Goal: Task Accomplishment & Management: Complete application form

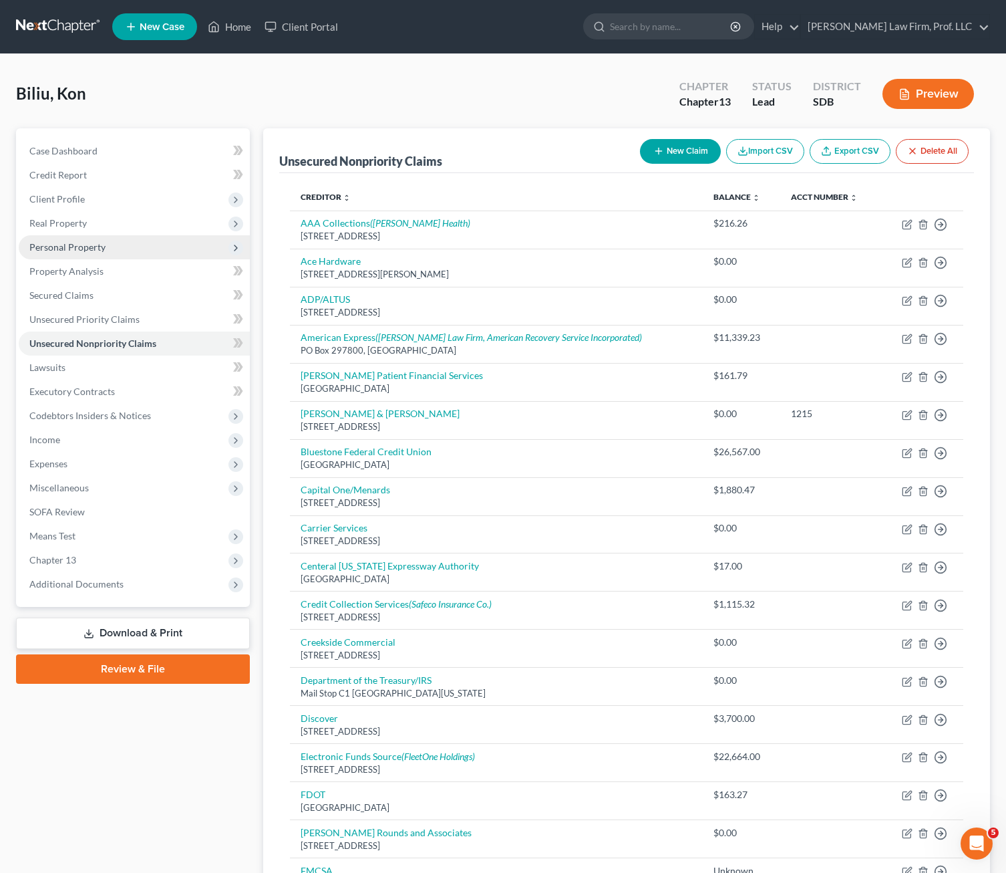
click at [81, 247] on span "Personal Property" at bounding box center [67, 246] width 76 height 11
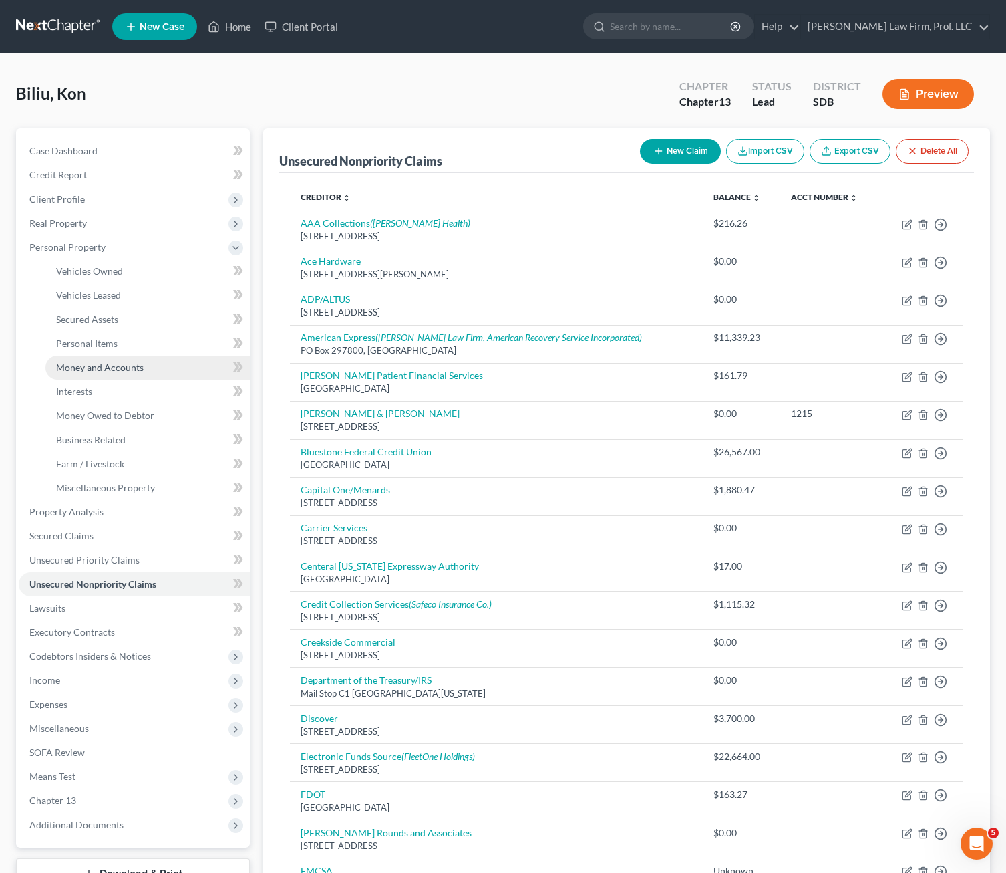
click at [122, 370] on span "Money and Accounts" at bounding box center [100, 367] width 88 height 11
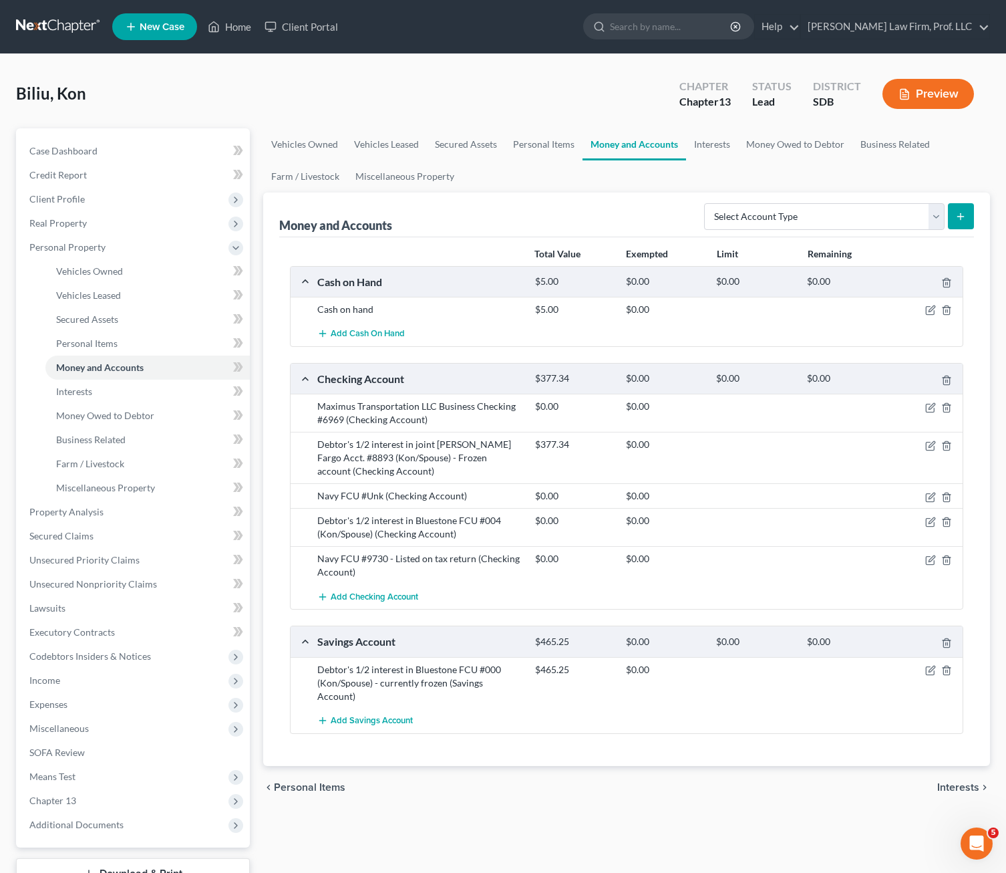
click at [501, 785] on div "chevron_left Personal Items Interests chevron_right" at bounding box center [627, 787] width 728 height 43
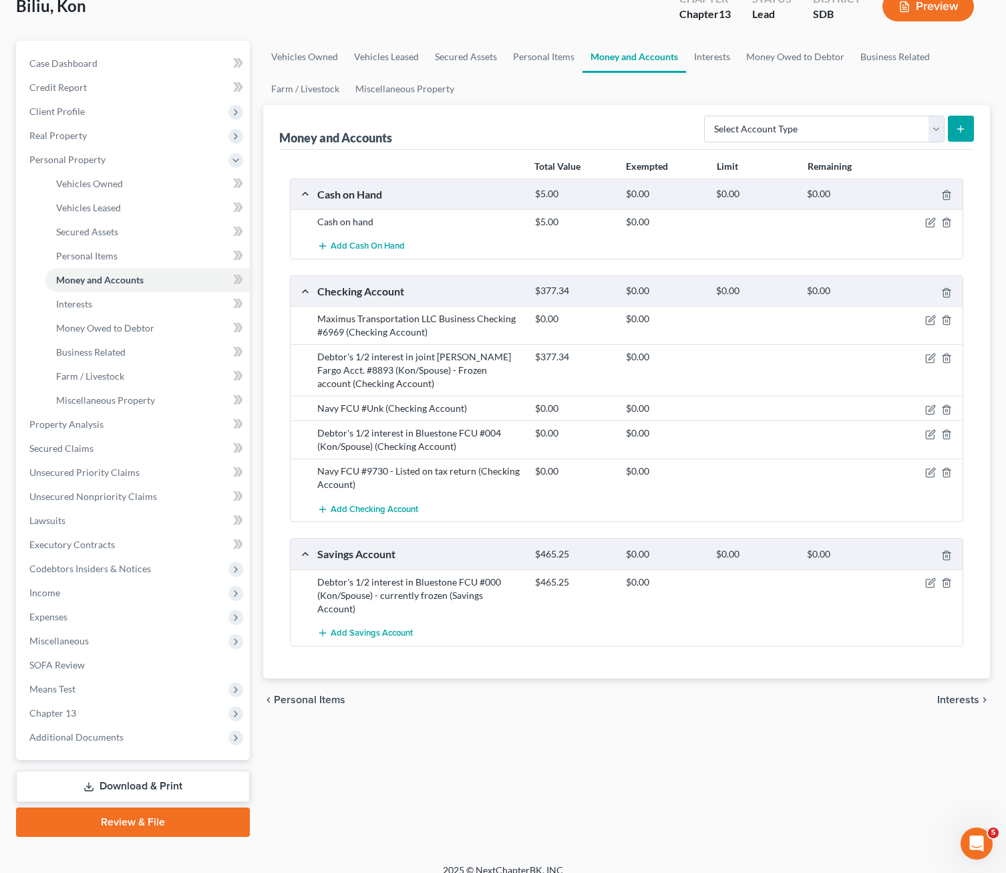
scroll to position [102, 0]
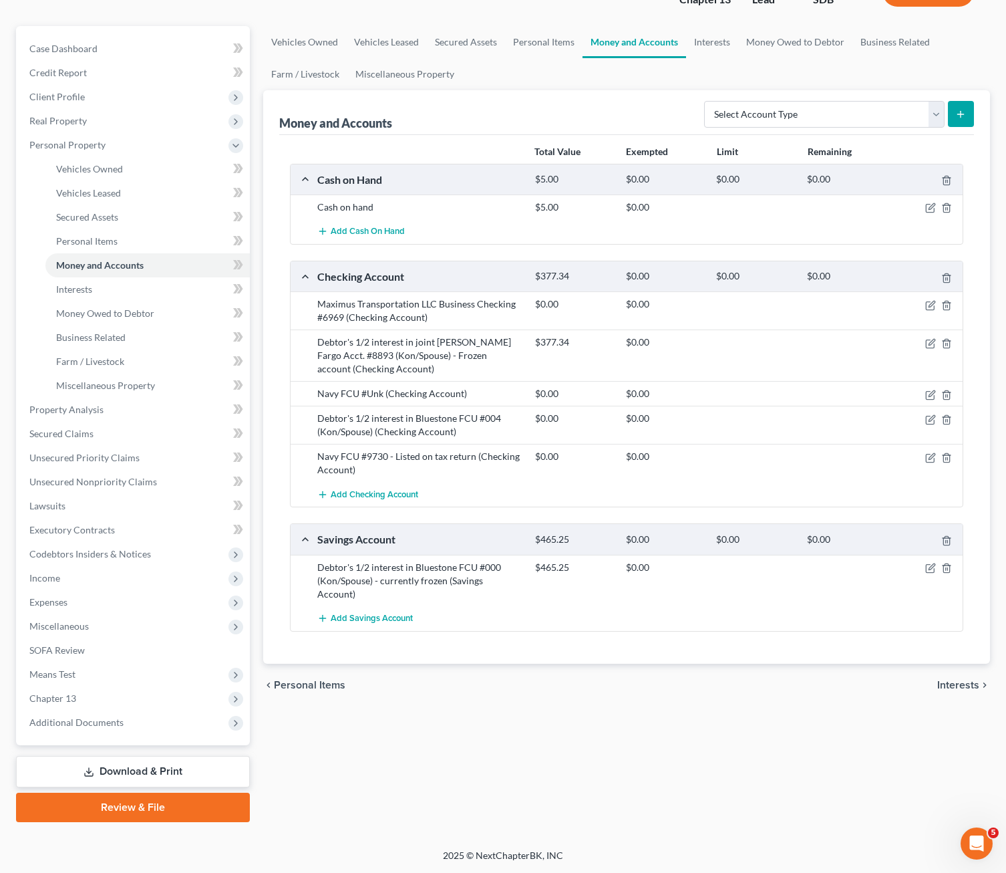
click at [296, 748] on div "Vehicles Owned Vehicles Leased Secured Assets Personal Items Money and Accounts…" at bounding box center [627, 424] width 741 height 796
click at [533, 688] on div "chevron_left Personal Items Interests chevron_right" at bounding box center [627, 685] width 728 height 43
click at [72, 125] on span "Real Property" at bounding box center [57, 120] width 57 height 11
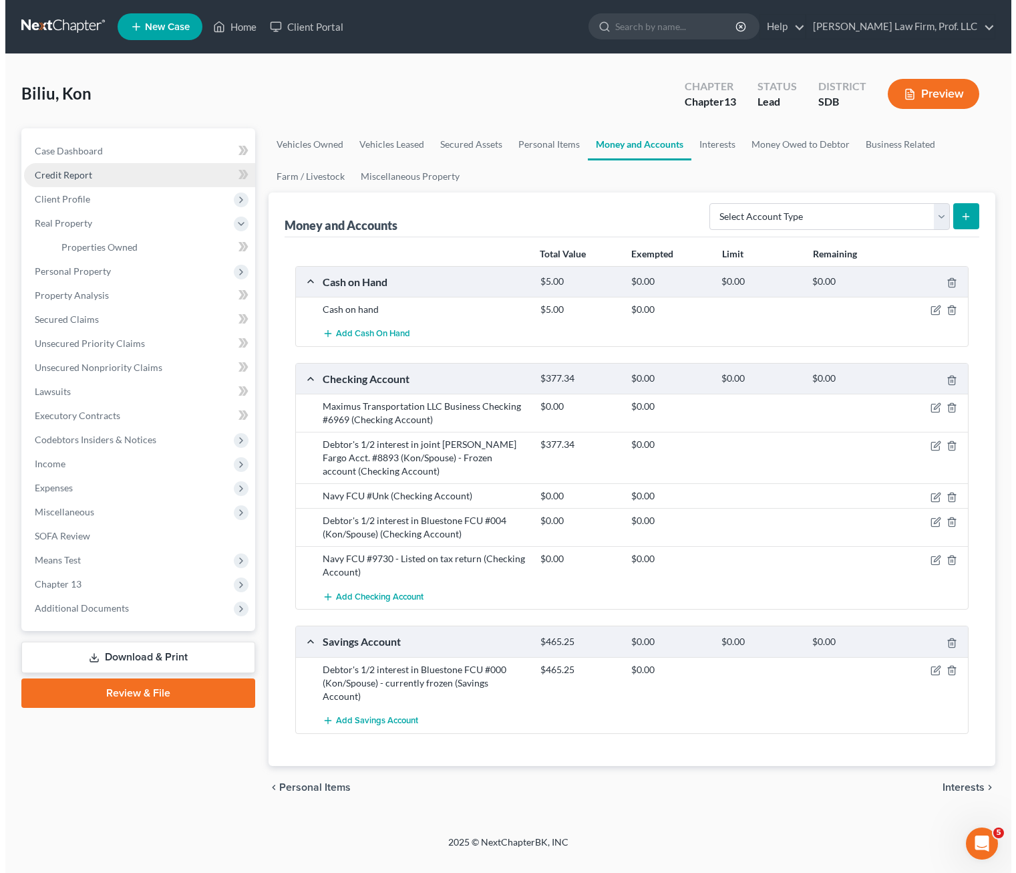
scroll to position [0, 0]
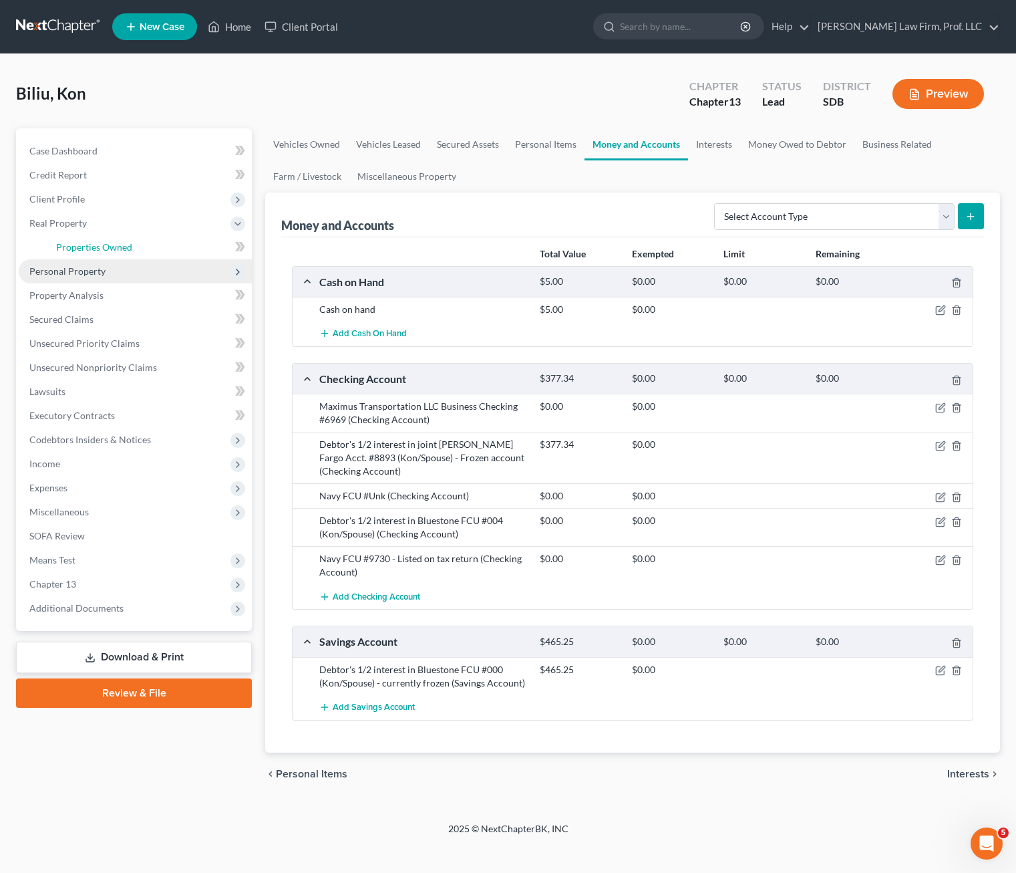
drag, startPoint x: 92, startPoint y: 256, endPoint x: 112, endPoint y: 260, distance: 21.1
click at [91, 256] on link "Properties Owned" at bounding box center [148, 247] width 206 height 24
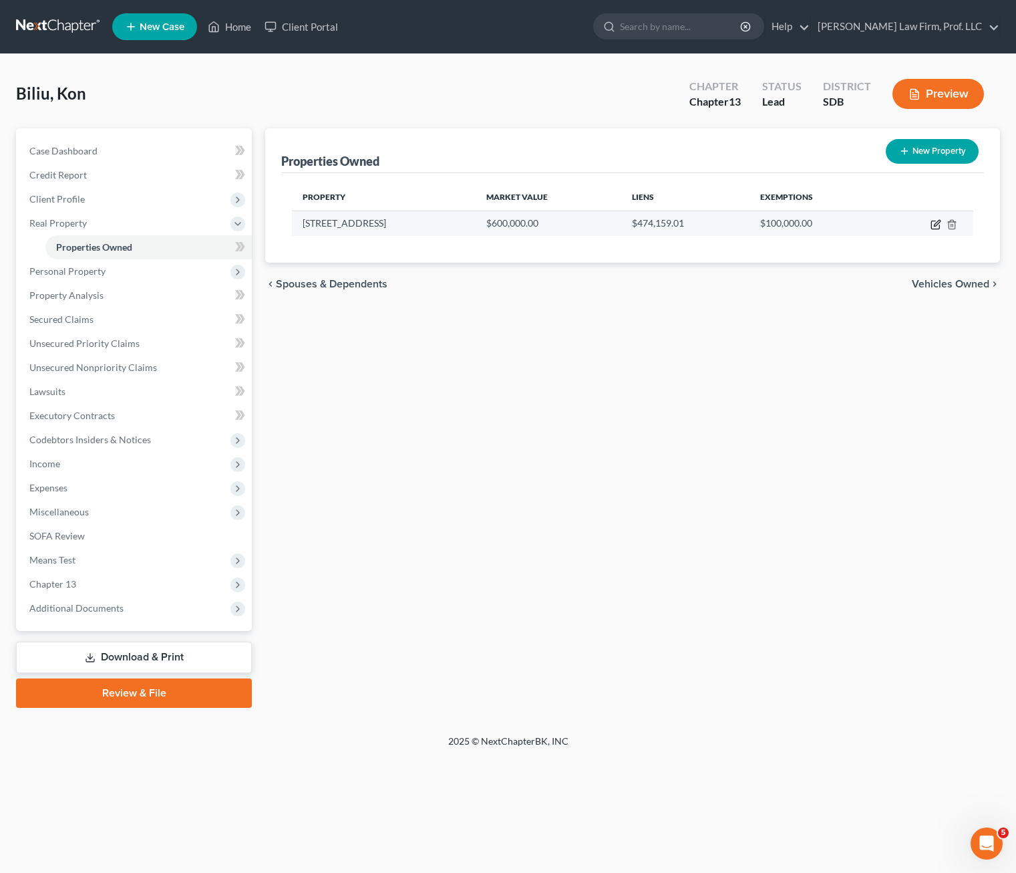
click at [934, 222] on td at bounding box center [927, 222] width 94 height 25
click at [936, 223] on icon "button" at bounding box center [936, 224] width 11 height 11
select select "43"
select select "2"
select select "0"
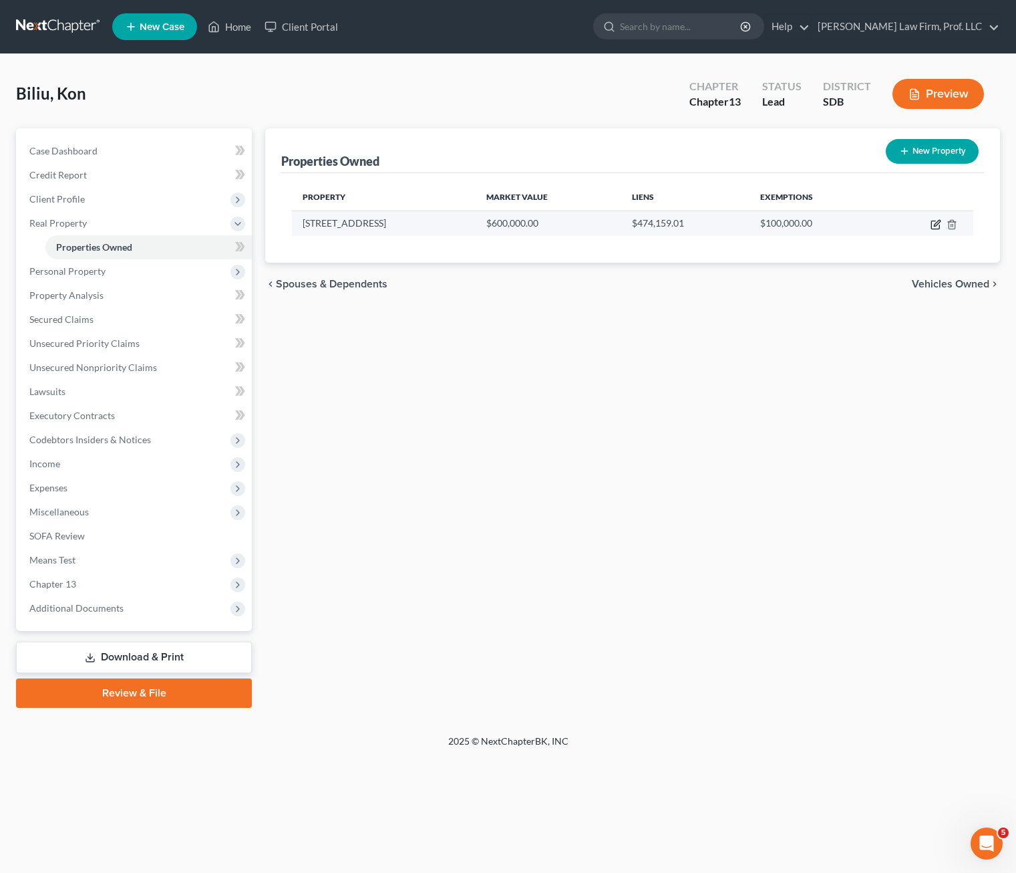
select select "16"
select select "2"
select select "0"
select select "36"
select select "0"
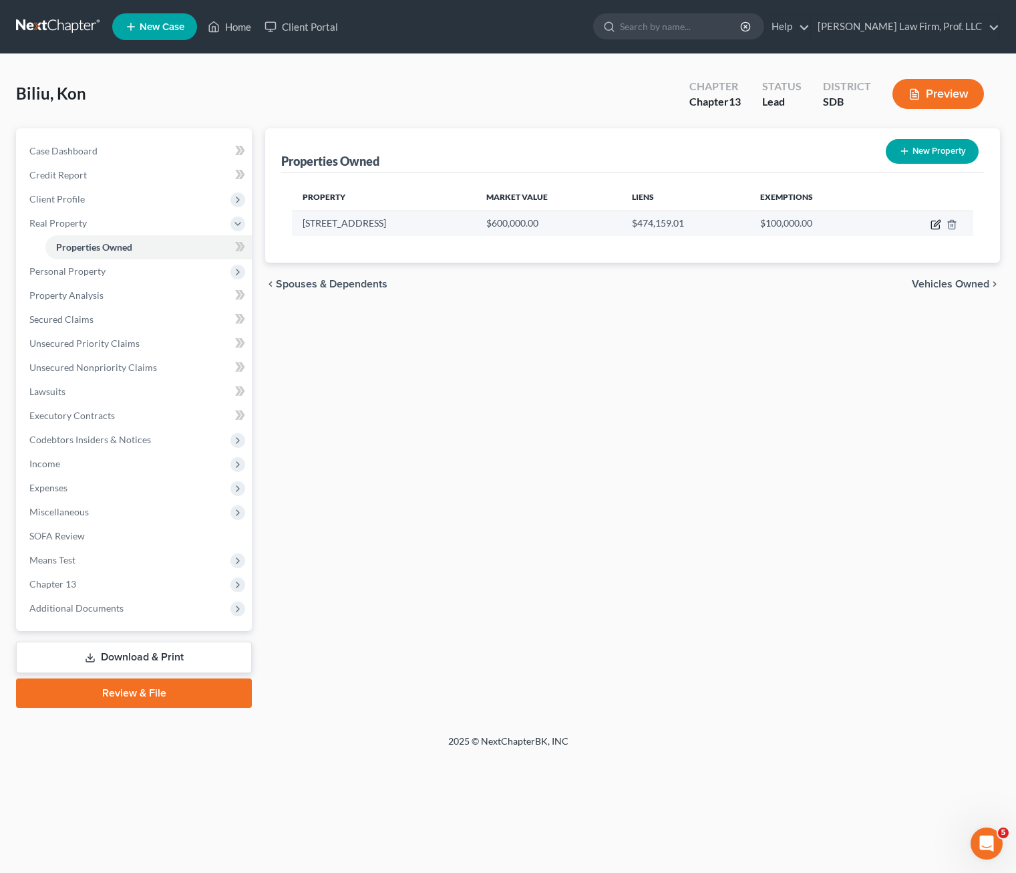
select select "0"
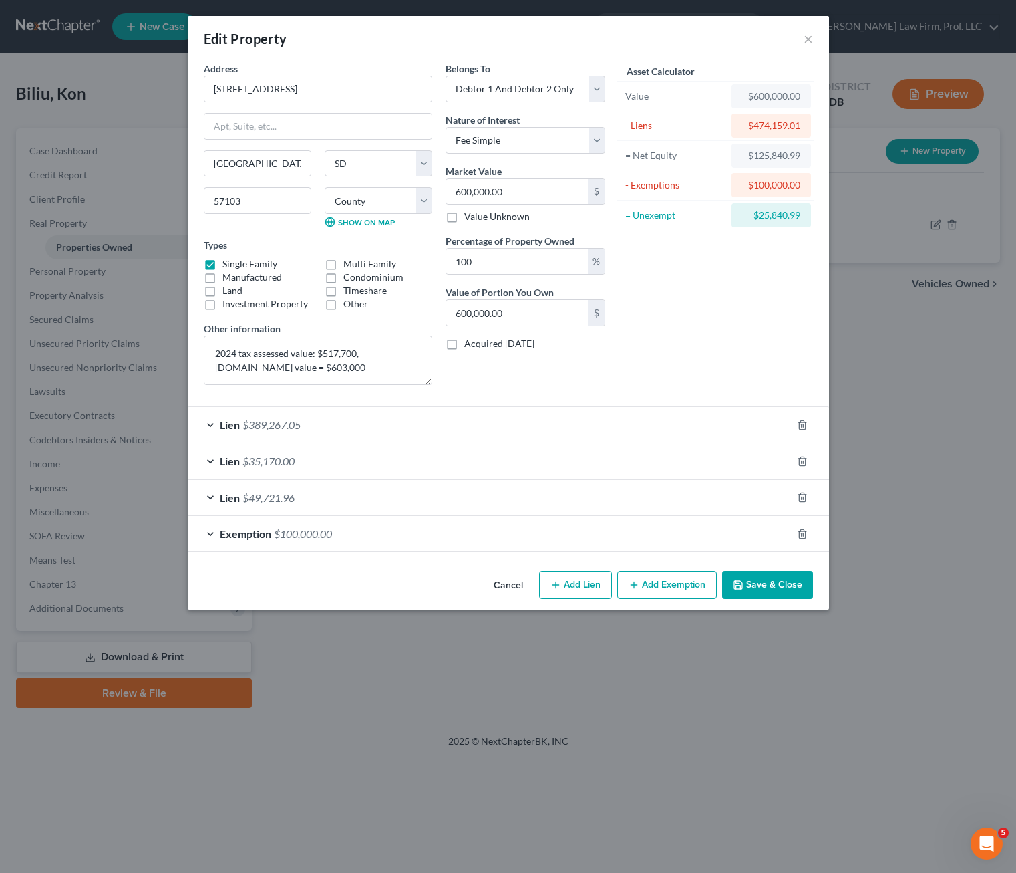
click at [378, 428] on div "Lien $389,267.05" at bounding box center [490, 424] width 604 height 35
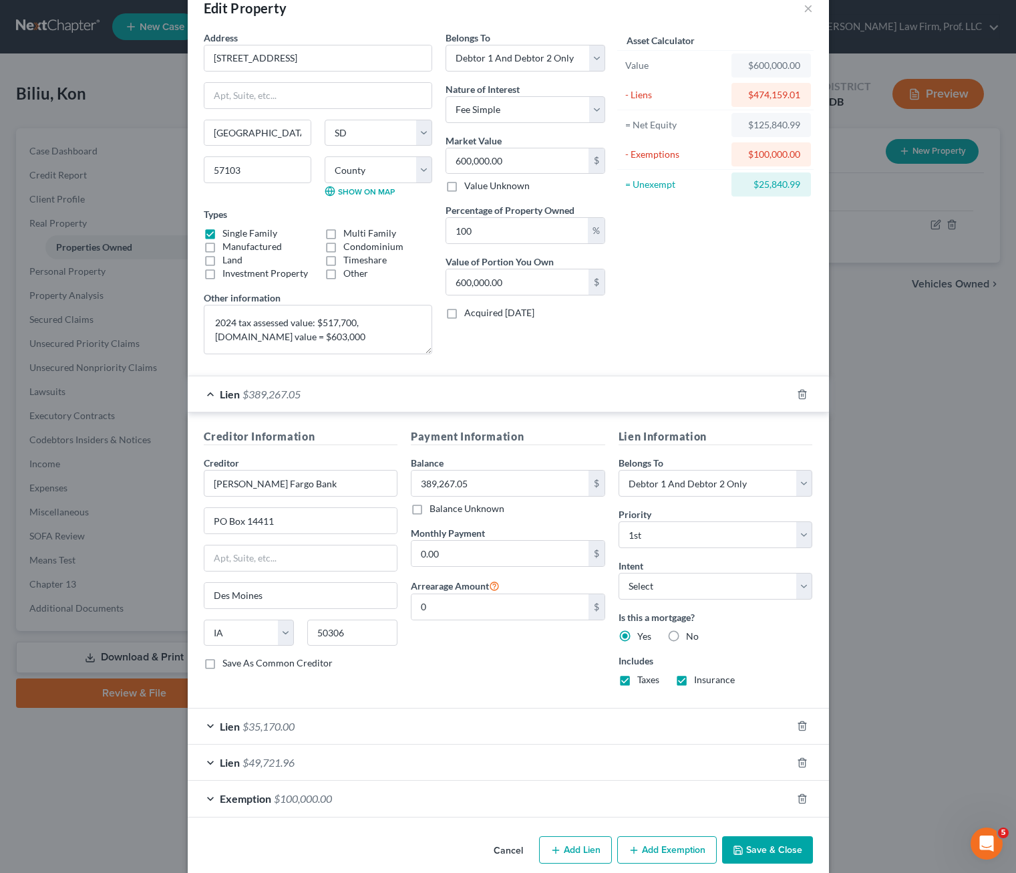
scroll to position [48, 0]
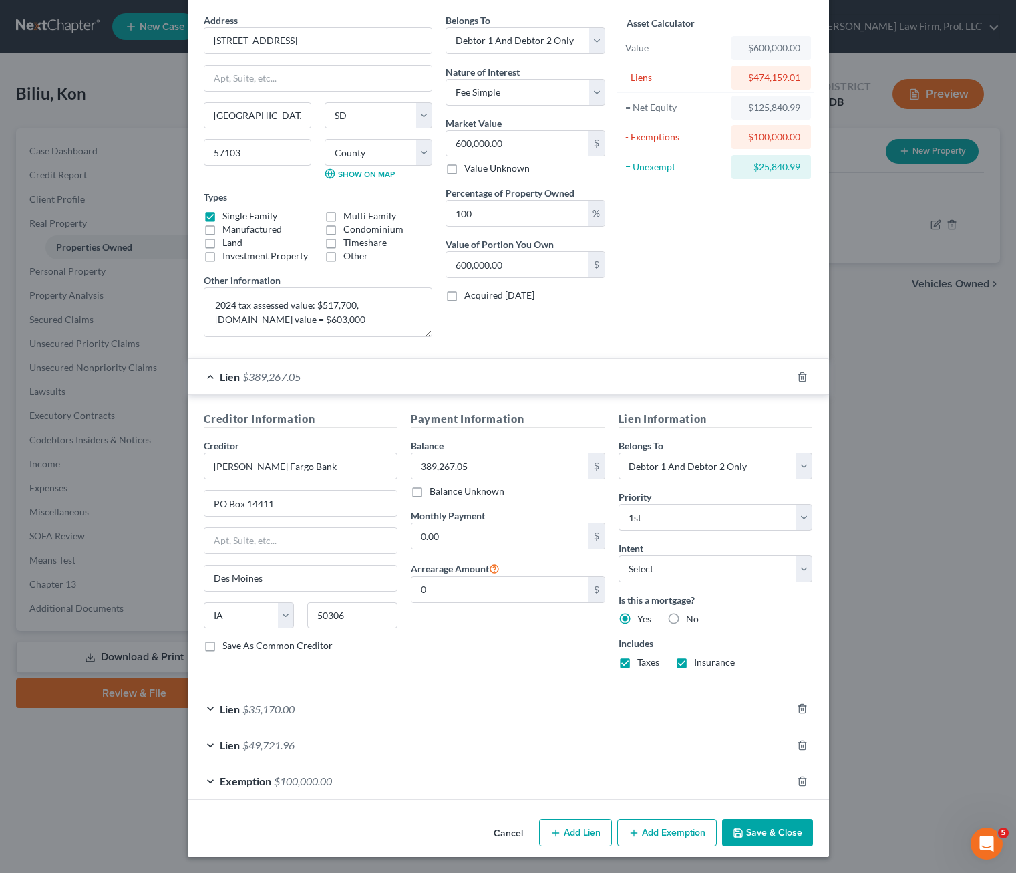
click at [366, 726] on div "Lien $35,170.00" at bounding box center [490, 708] width 604 height 35
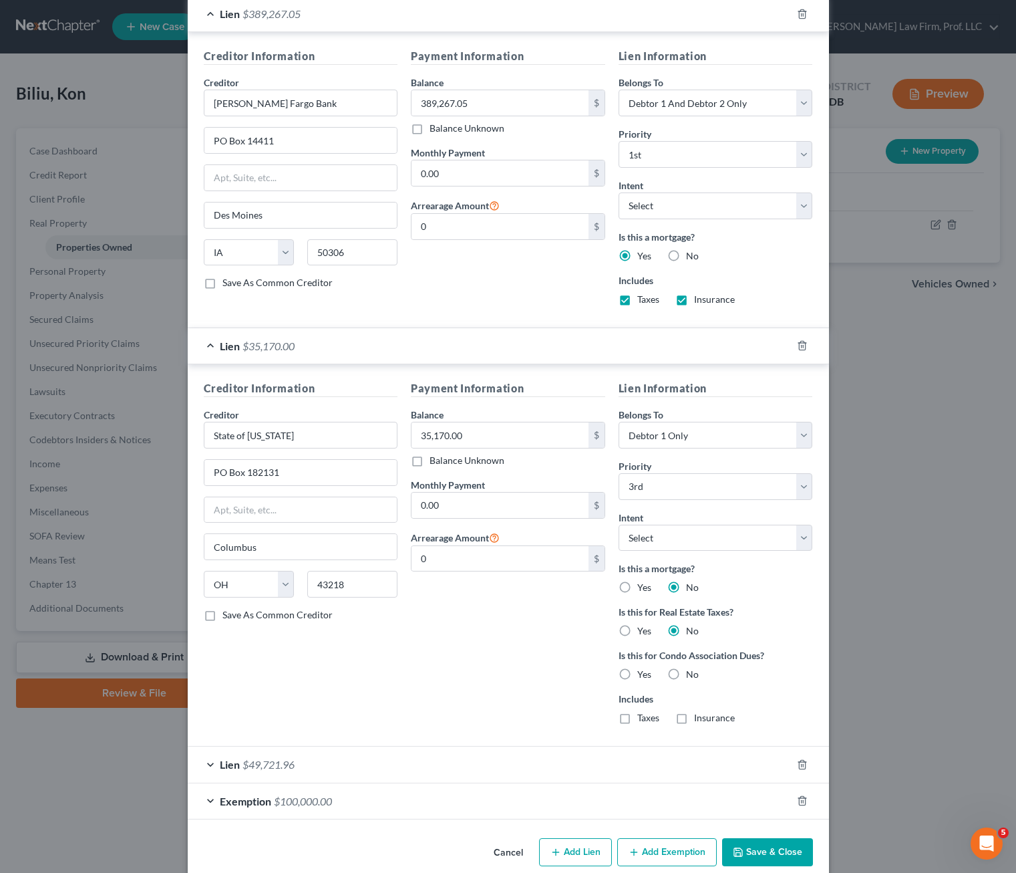
scroll to position [431, 0]
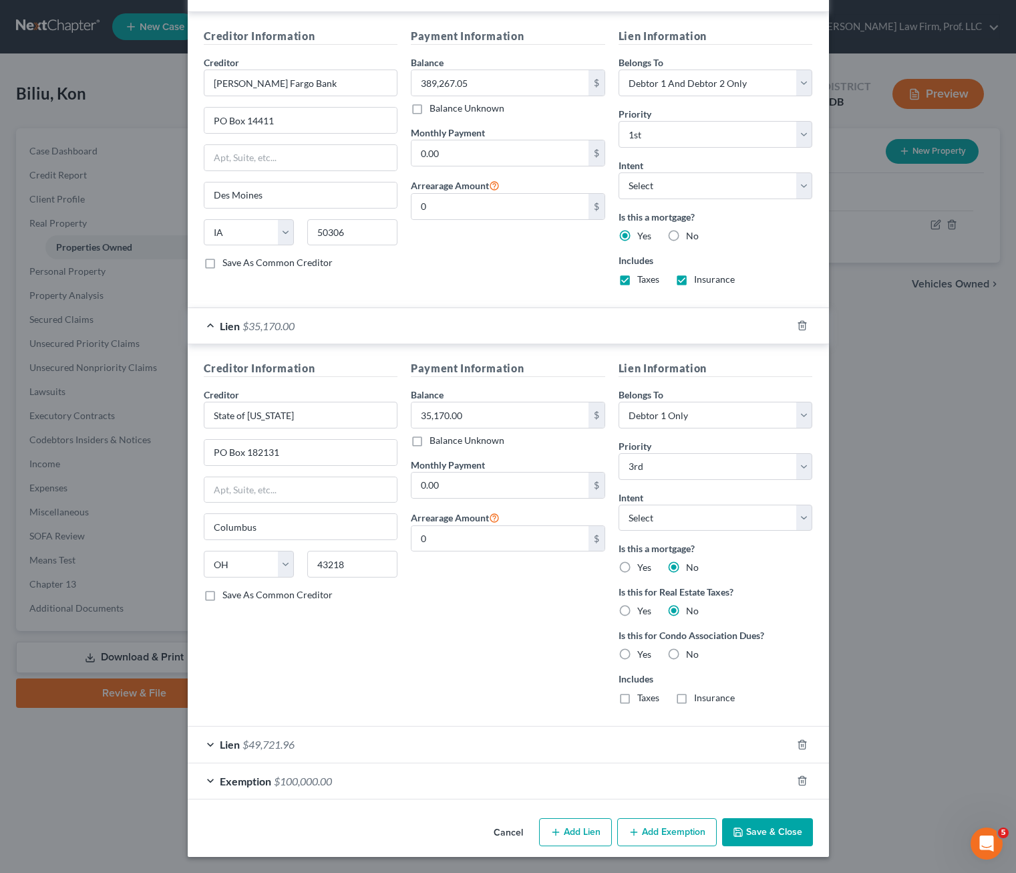
click at [432, 747] on div "Lien $49,721.96" at bounding box center [490, 743] width 604 height 35
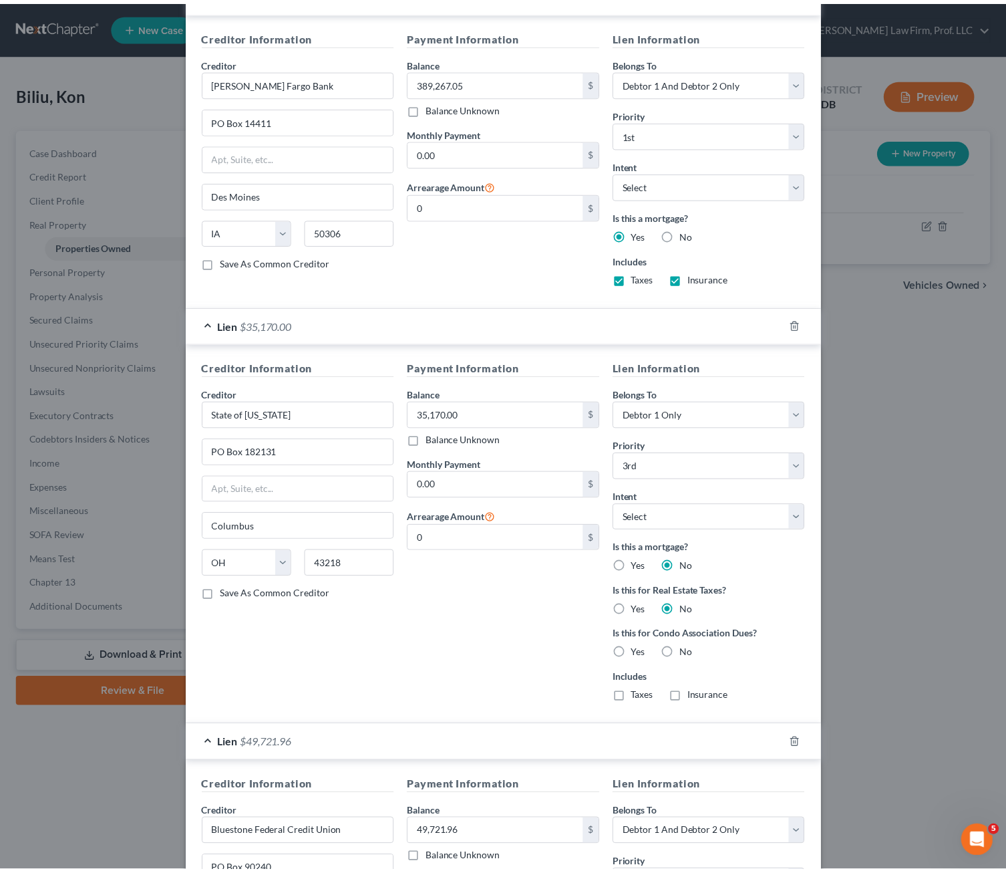
scroll to position [726, 0]
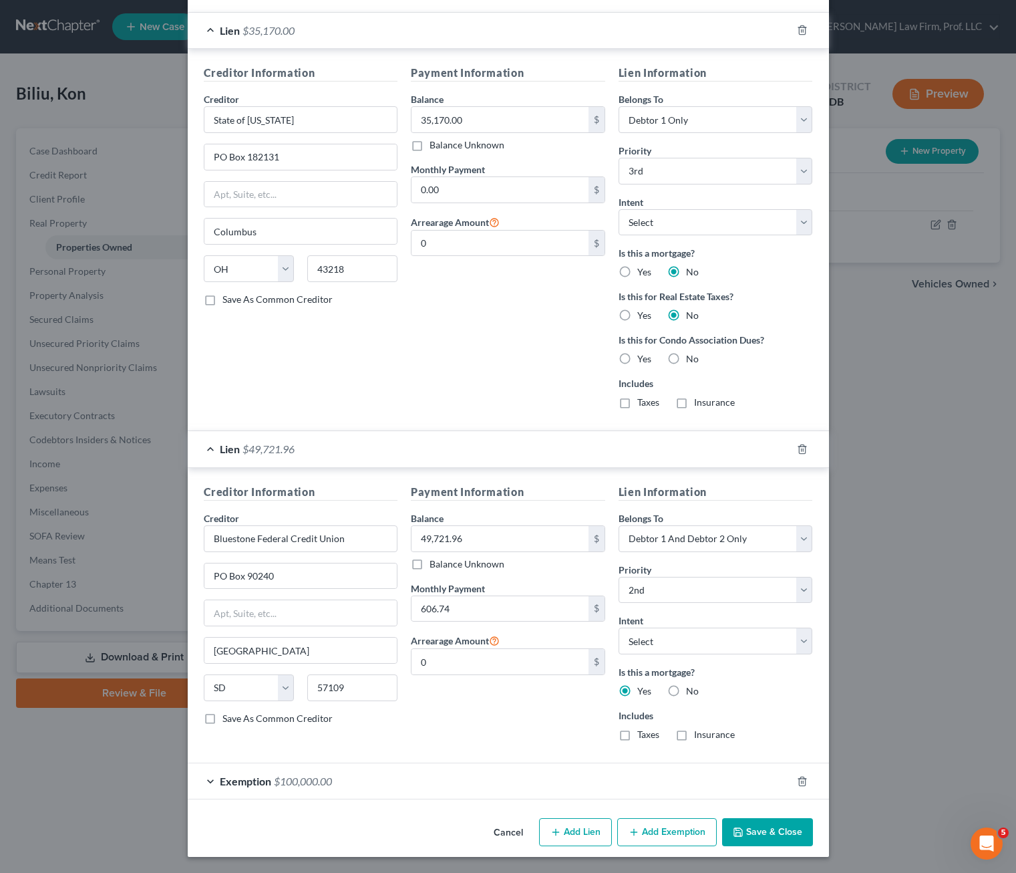
click at [770, 251] on label "Is this a mortgage?" at bounding box center [716, 253] width 194 height 14
click at [755, 832] on button "Save & Close" at bounding box center [767, 832] width 91 height 28
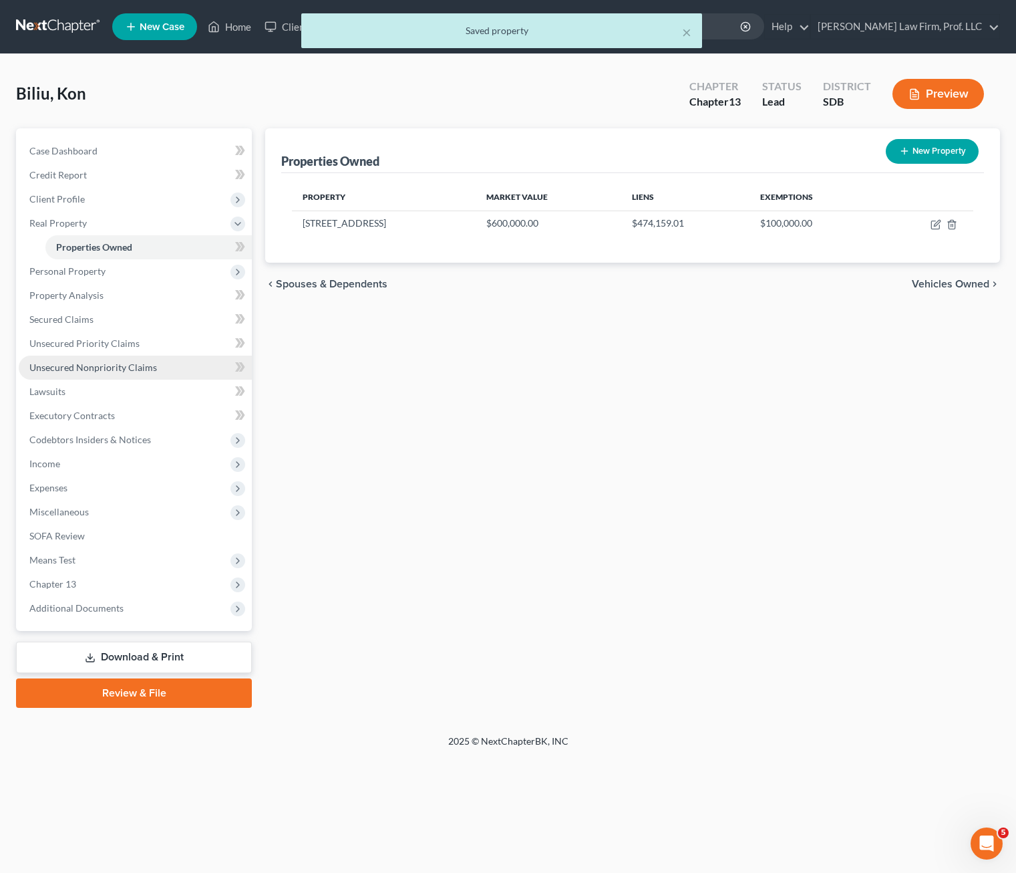
click at [106, 366] on span "Unsecured Nonpriority Claims" at bounding box center [93, 367] width 128 height 11
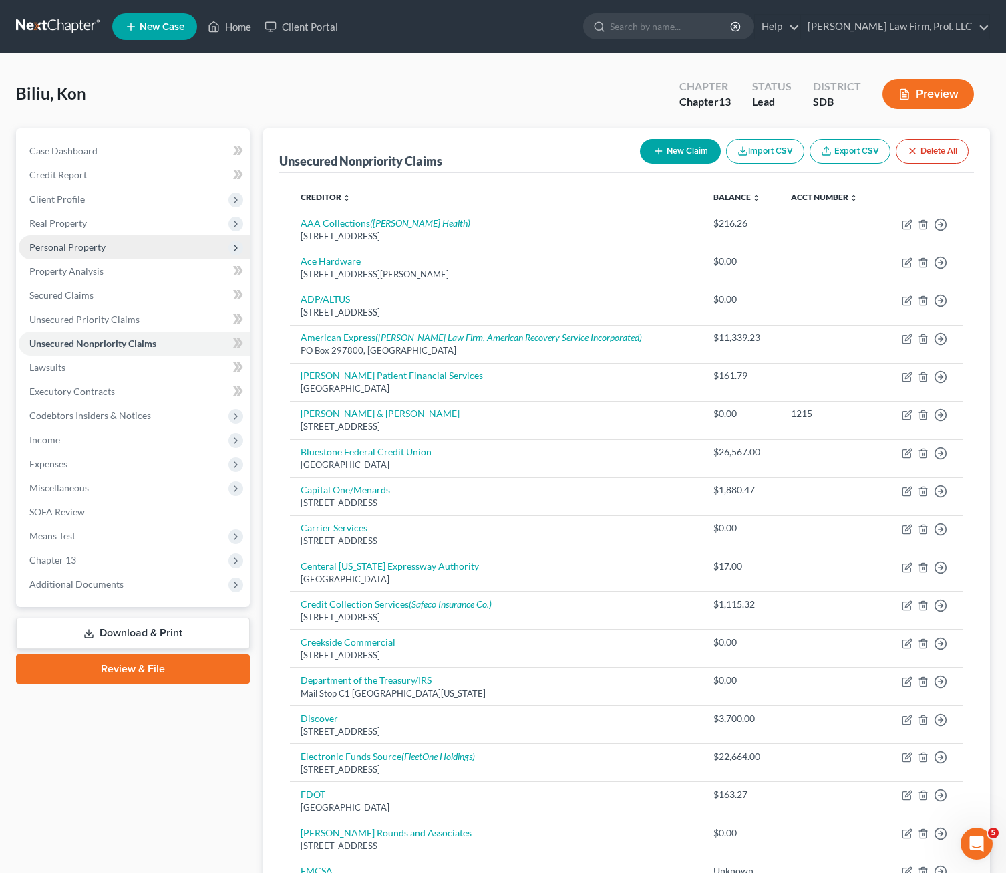
click at [90, 245] on span "Personal Property" at bounding box center [67, 246] width 76 height 11
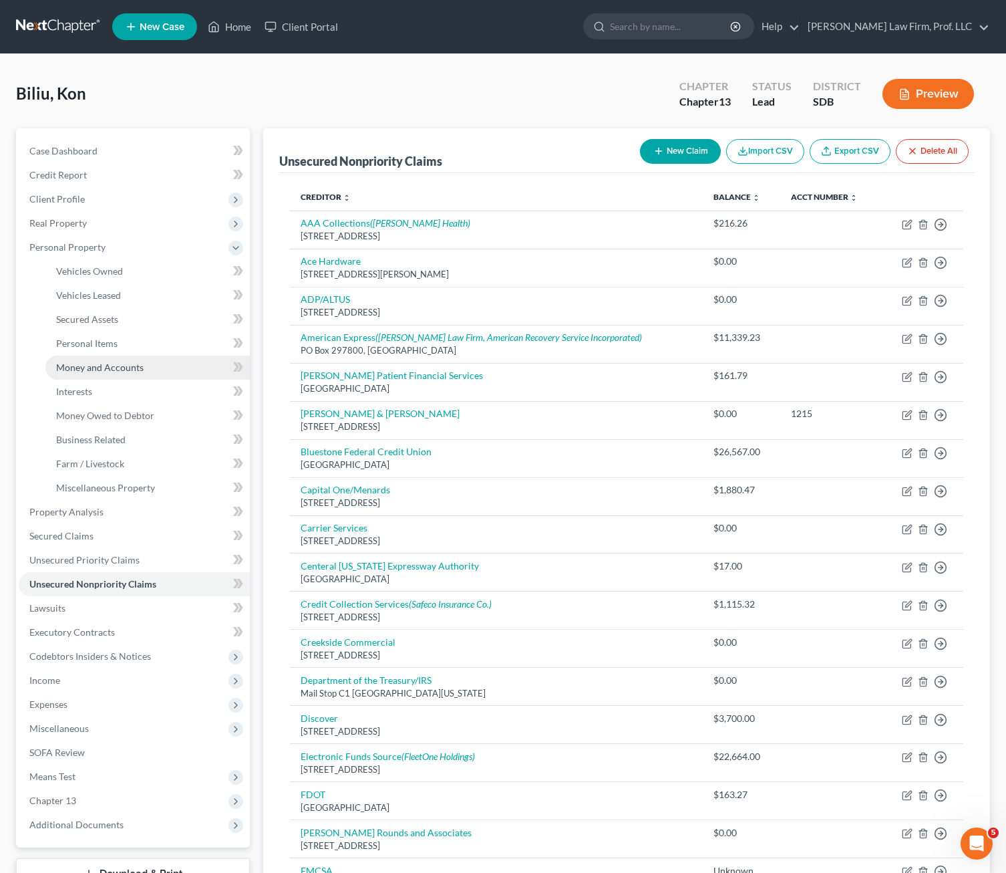
drag, startPoint x: 120, startPoint y: 368, endPoint x: 147, endPoint y: 364, distance: 27.7
click at [120, 369] on span "Money and Accounts" at bounding box center [100, 367] width 88 height 11
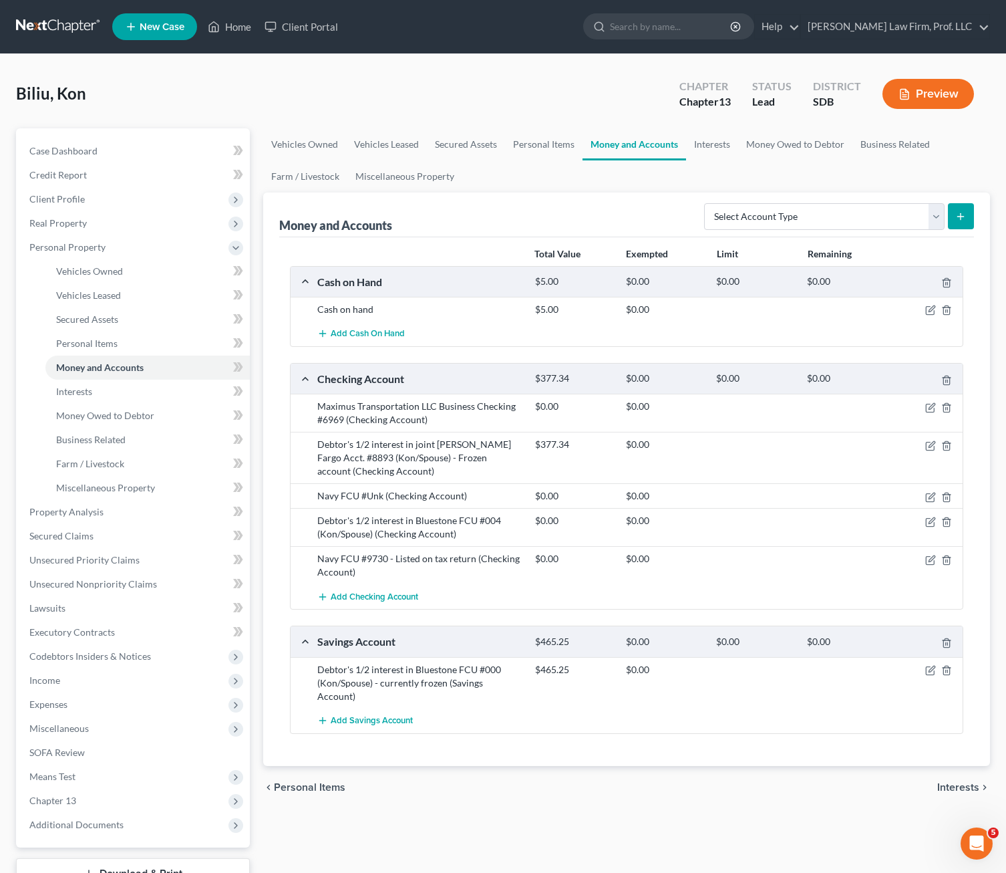
click at [535, 766] on div "chevron_left Personal Items Interests chevron_right" at bounding box center [627, 787] width 728 height 43
